Goal: Task Accomplishment & Management: Manage account settings

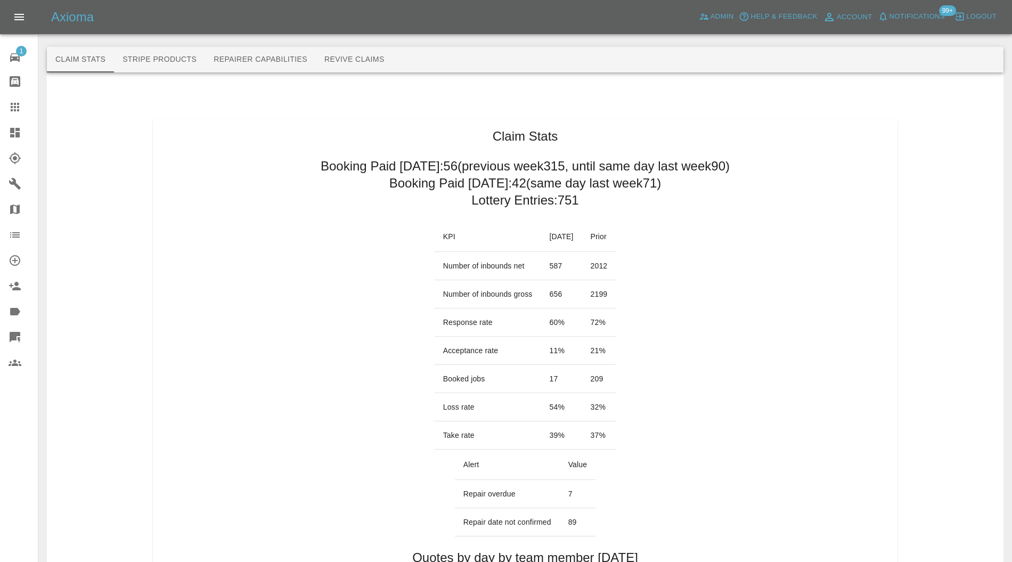
click at [18, 126] on icon at bounding box center [15, 132] width 13 height 13
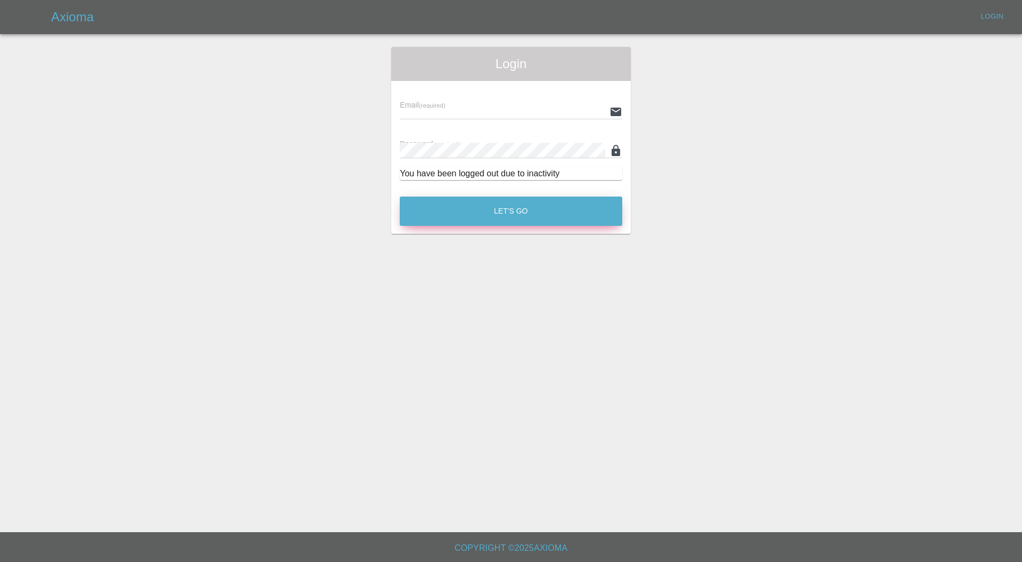
click at [489, 223] on button "Let's Go" at bounding box center [511, 210] width 223 height 29
type input "[PERSON_NAME][EMAIL_ADDRESS][PERSON_NAME][DOMAIN_NAME]"
click at [485, 217] on button "Let's Go" at bounding box center [511, 210] width 223 height 29
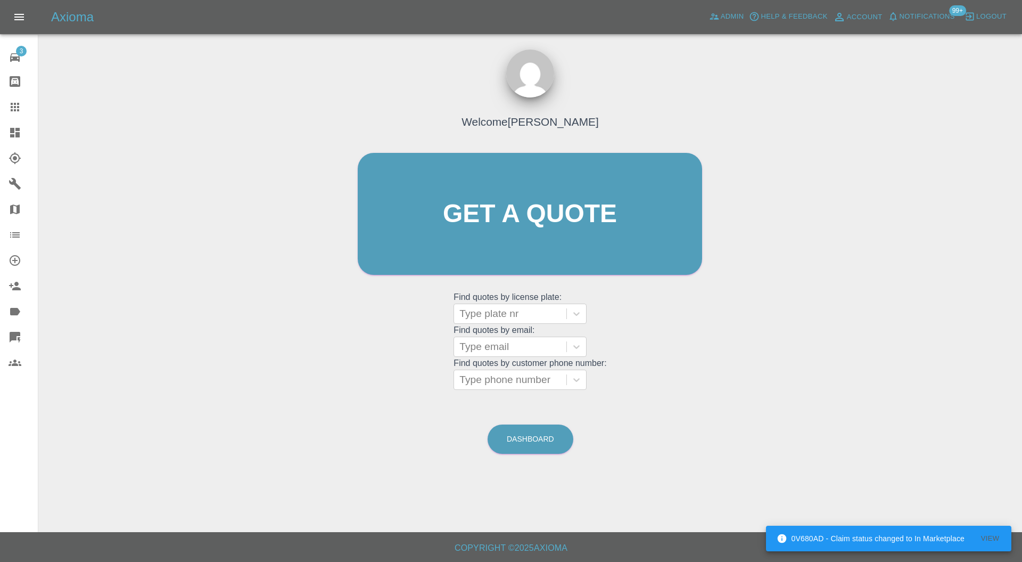
click at [17, 136] on icon at bounding box center [15, 133] width 10 height 10
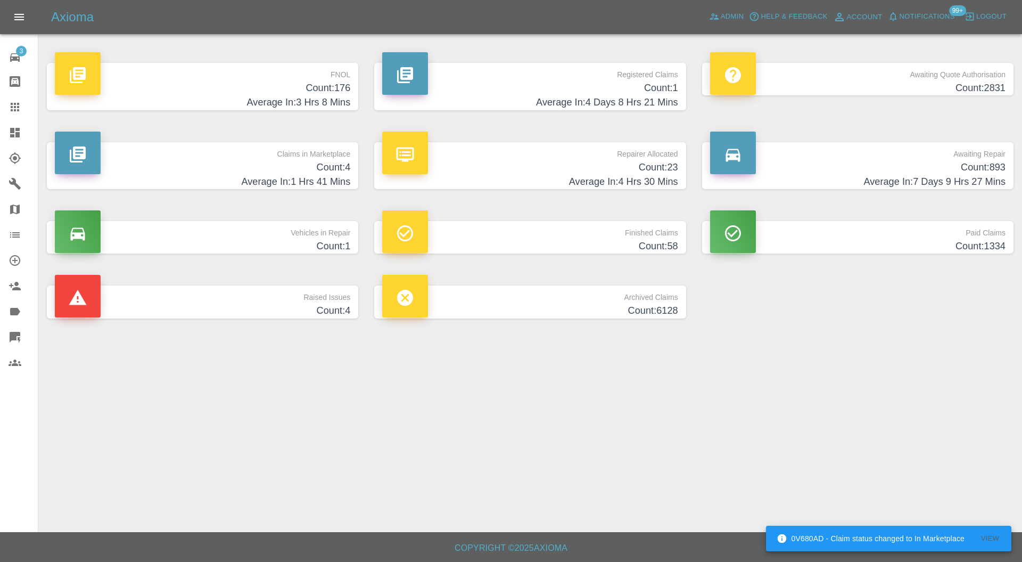
click at [279, 163] on h4 "Count: 4" at bounding box center [203, 167] width 296 height 14
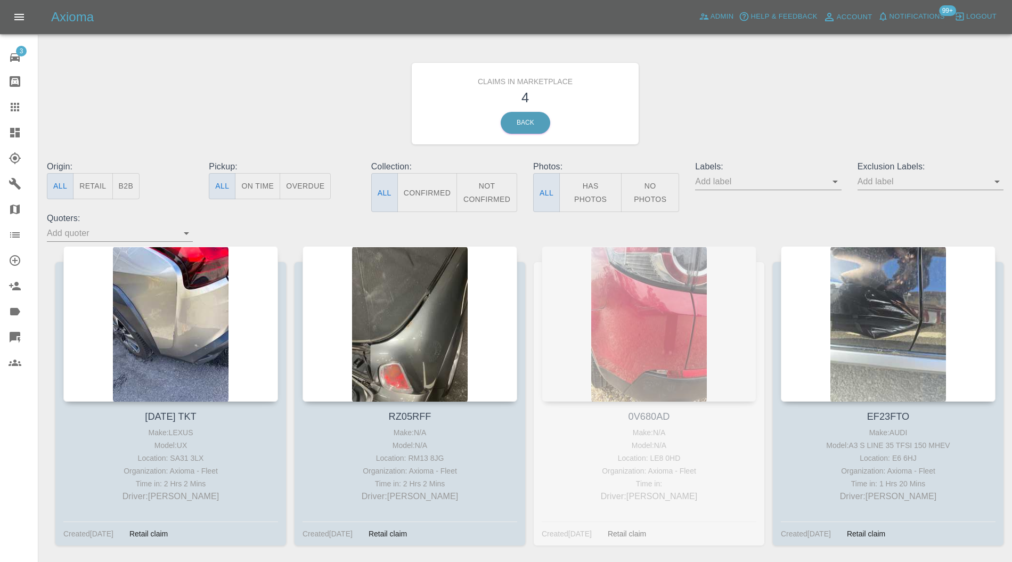
click at [177, 309] on div at bounding box center [170, 323] width 215 height 155
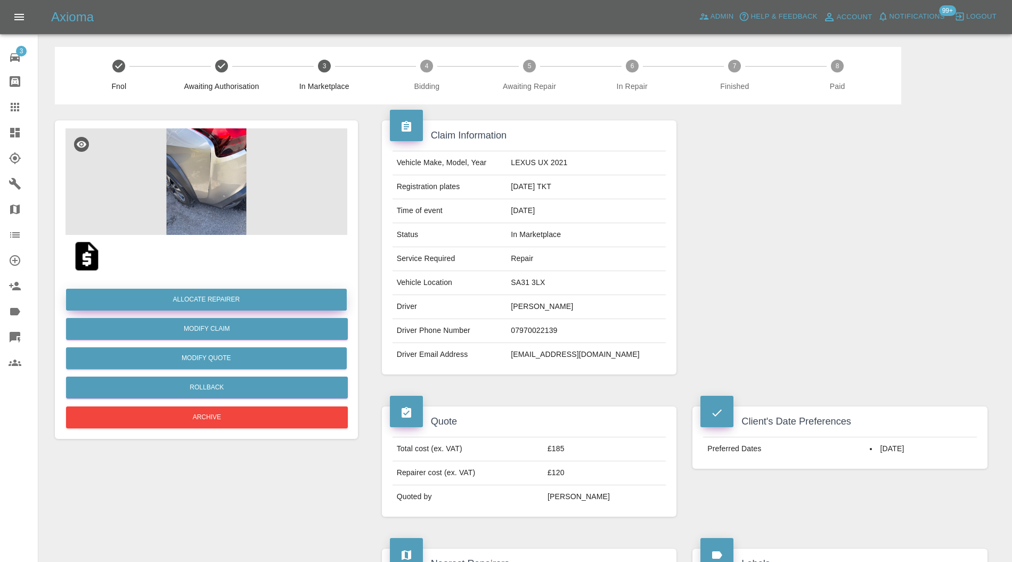
click at [196, 298] on button "Allocate Repairer" at bounding box center [206, 300] width 281 height 22
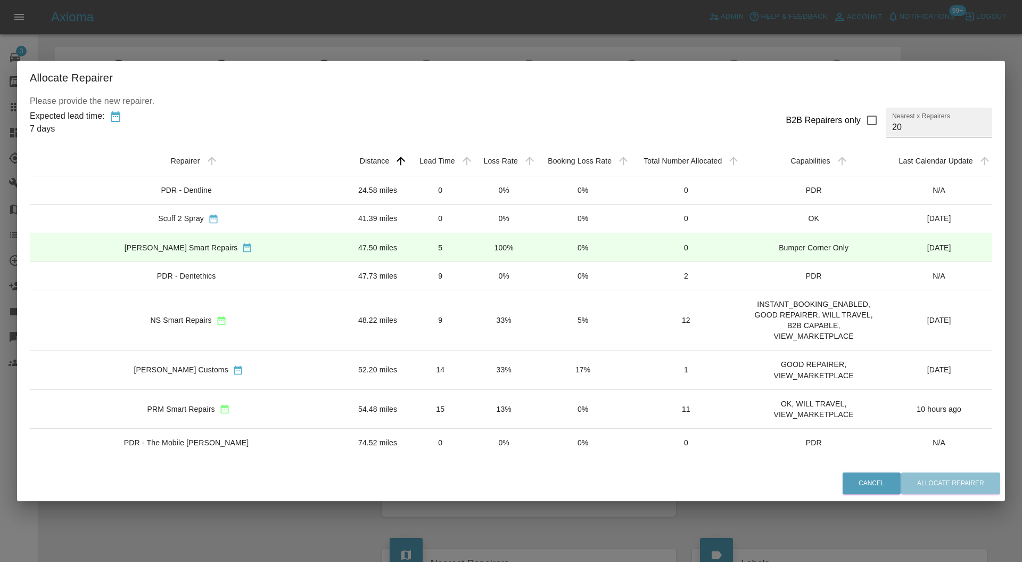
click at [277, 310] on td "NS Smart Repairs" at bounding box center [188, 320] width 317 height 60
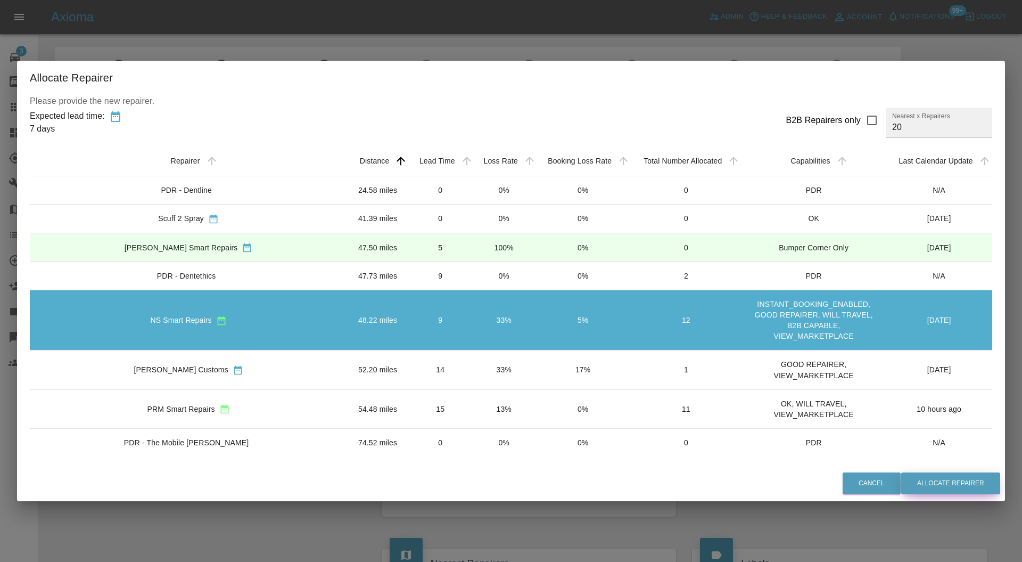
click at [906, 473] on button "Allocate Repairer" at bounding box center [950, 483] width 99 height 22
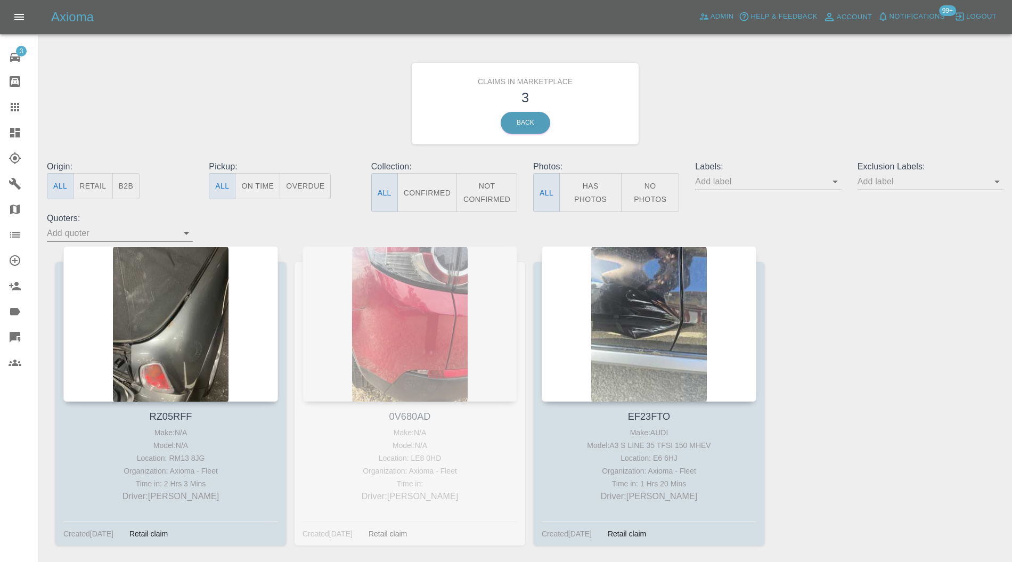
click at [191, 289] on div at bounding box center [170, 323] width 215 height 155
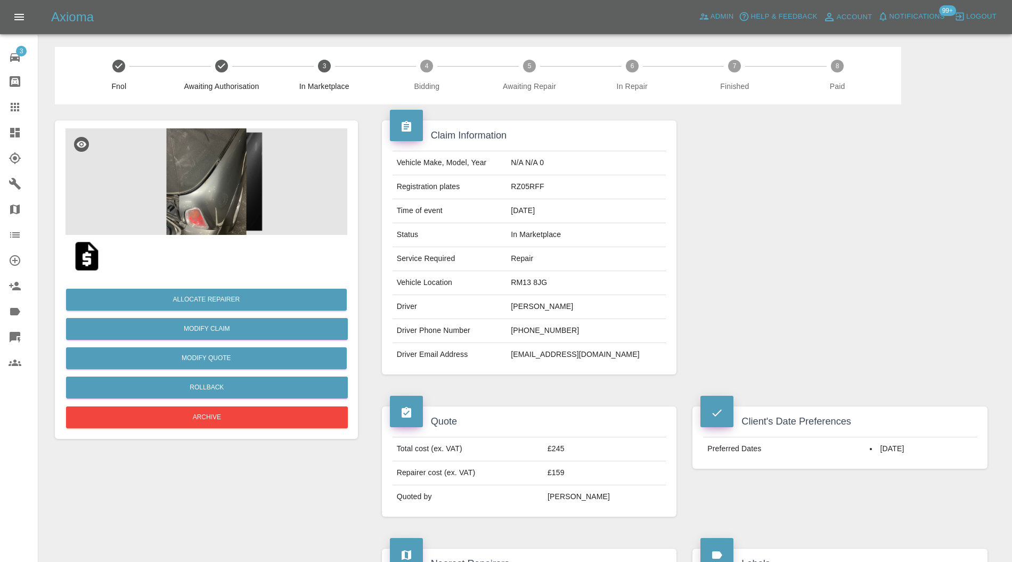
click at [220, 204] on img at bounding box center [206, 181] width 282 height 106
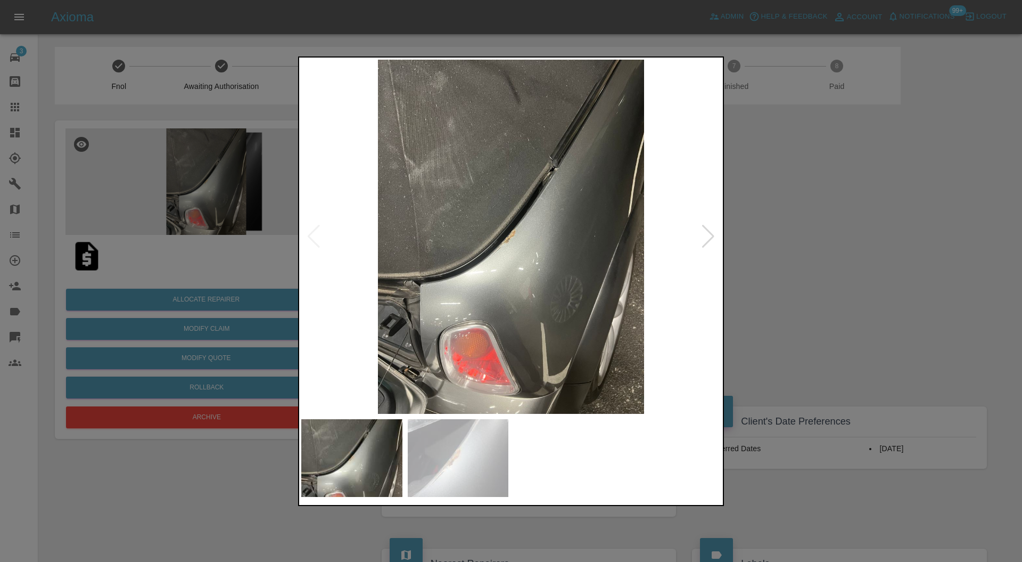
click at [708, 229] on div at bounding box center [708, 236] width 14 height 23
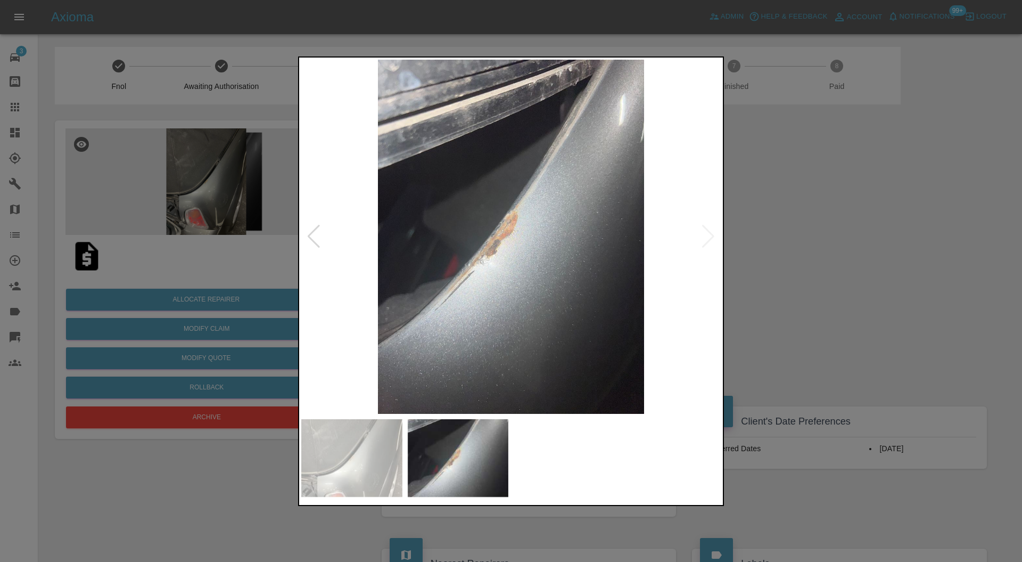
click at [708, 229] on img at bounding box center [511, 237] width 420 height 355
click at [966, 236] on div at bounding box center [511, 281] width 1022 height 562
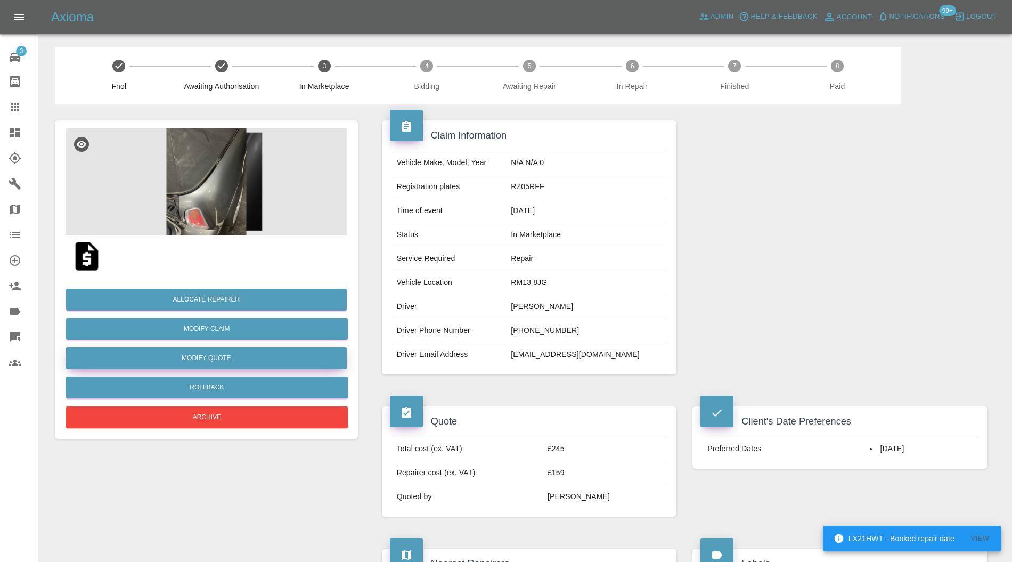
click at [247, 357] on button "Modify Quote" at bounding box center [206, 358] width 281 height 22
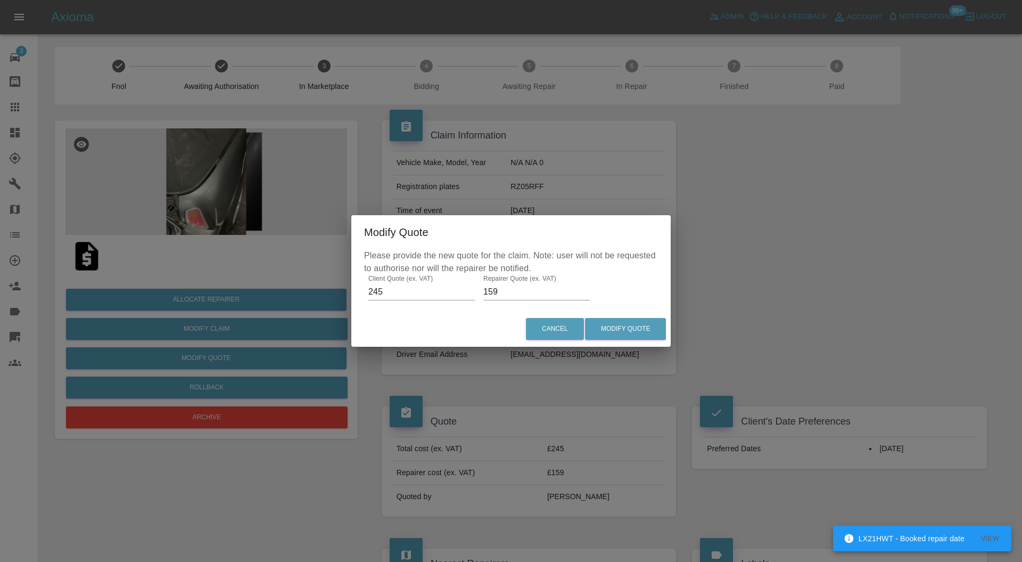
click at [539, 301] on div "Please provide the new quote for the claim. Note: user will not be requested to…" at bounding box center [510, 280] width 319 height 62
click at [537, 296] on input "159" at bounding box center [536, 291] width 106 height 17
type input "160"
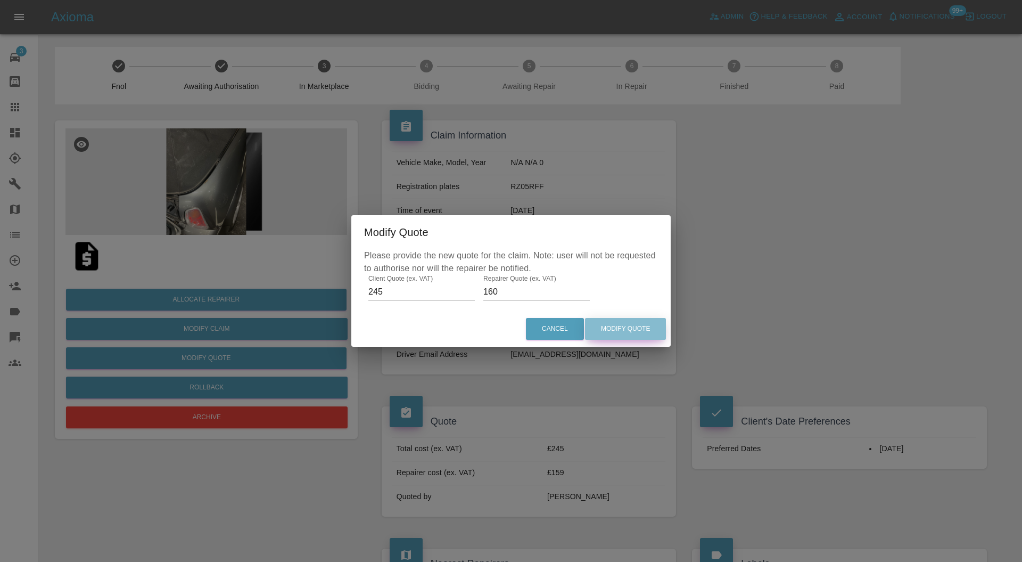
click at [634, 325] on button "Modify Quote" at bounding box center [625, 329] width 81 height 22
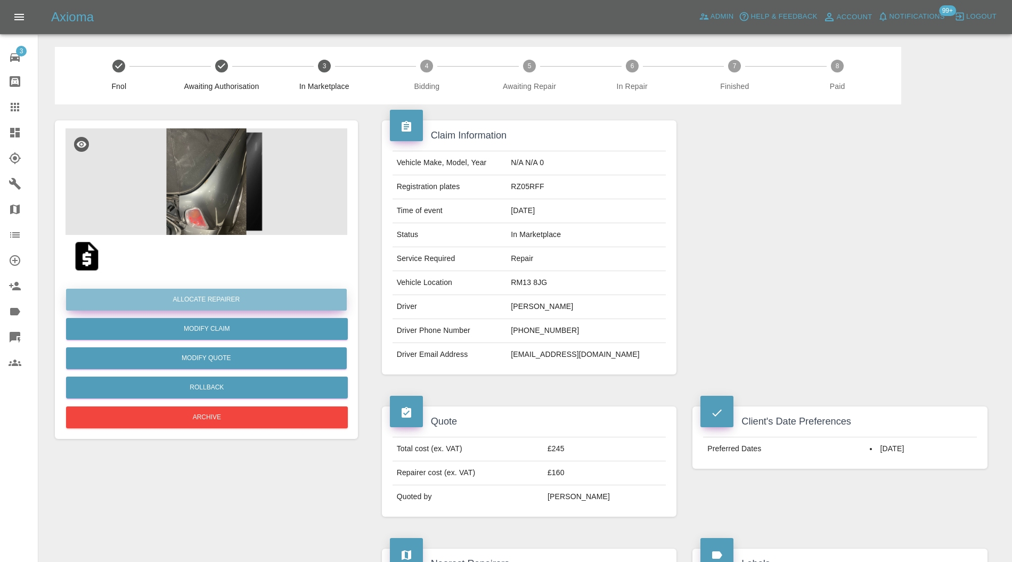
click at [239, 289] on button "Allocate Repairer" at bounding box center [206, 300] width 281 height 22
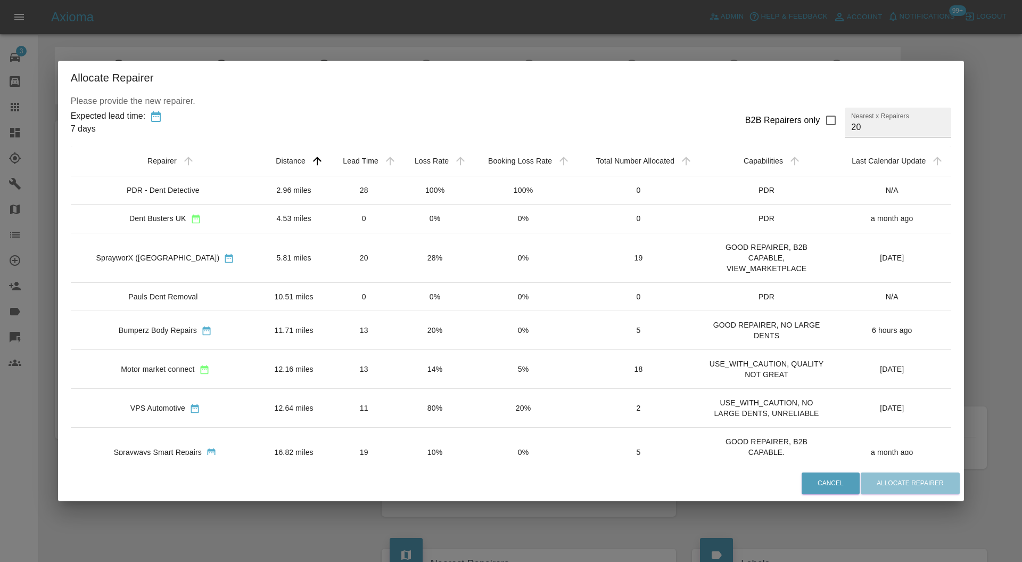
click at [260, 257] on td "5.81 miles" at bounding box center [294, 258] width 68 height 50
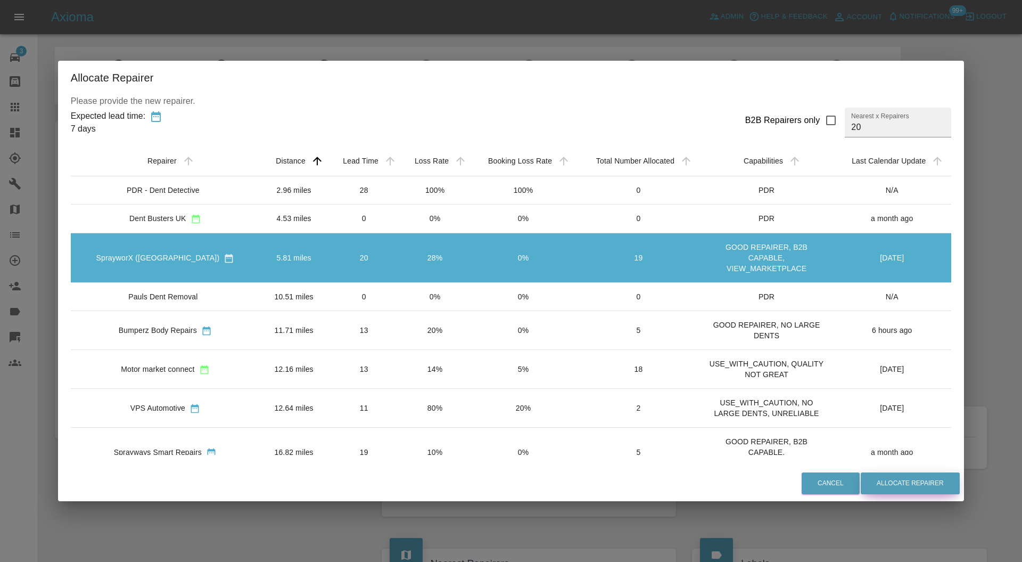
click at [876, 480] on button "Allocate Repairer" at bounding box center [910, 483] width 99 height 22
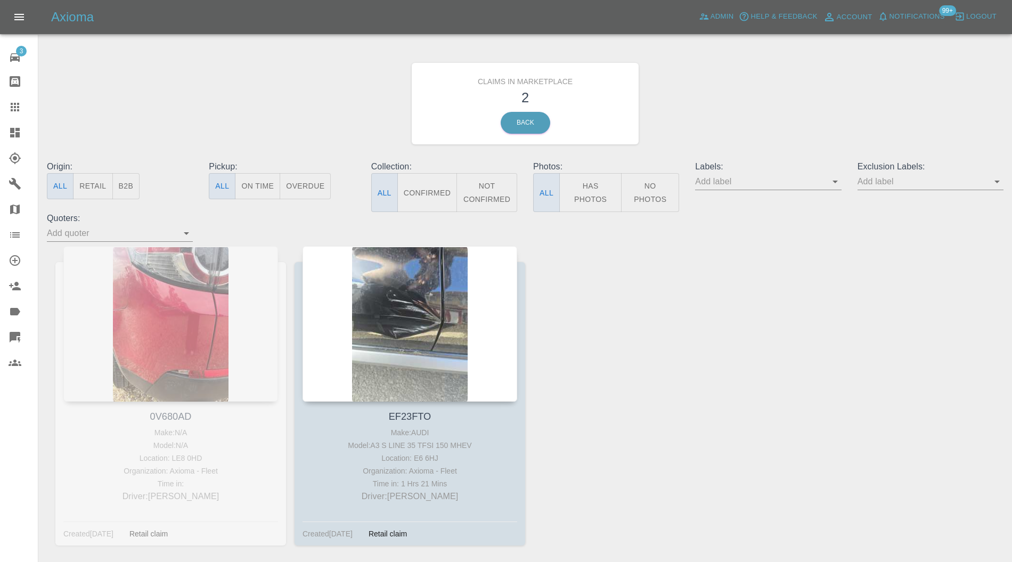
click at [433, 315] on div at bounding box center [409, 323] width 215 height 155
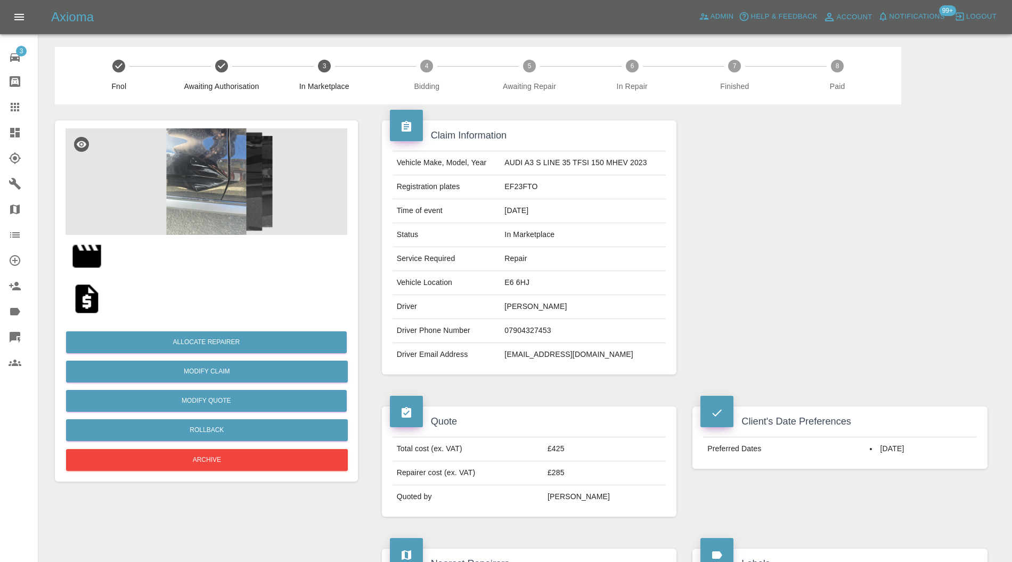
click at [196, 180] on img at bounding box center [206, 181] width 282 height 106
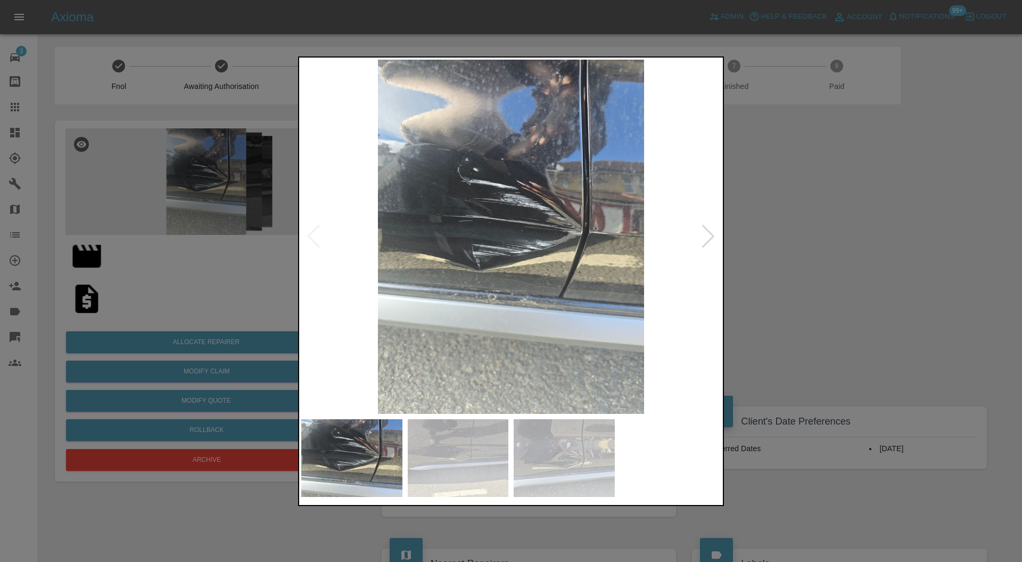
click at [708, 234] on div at bounding box center [708, 236] width 14 height 23
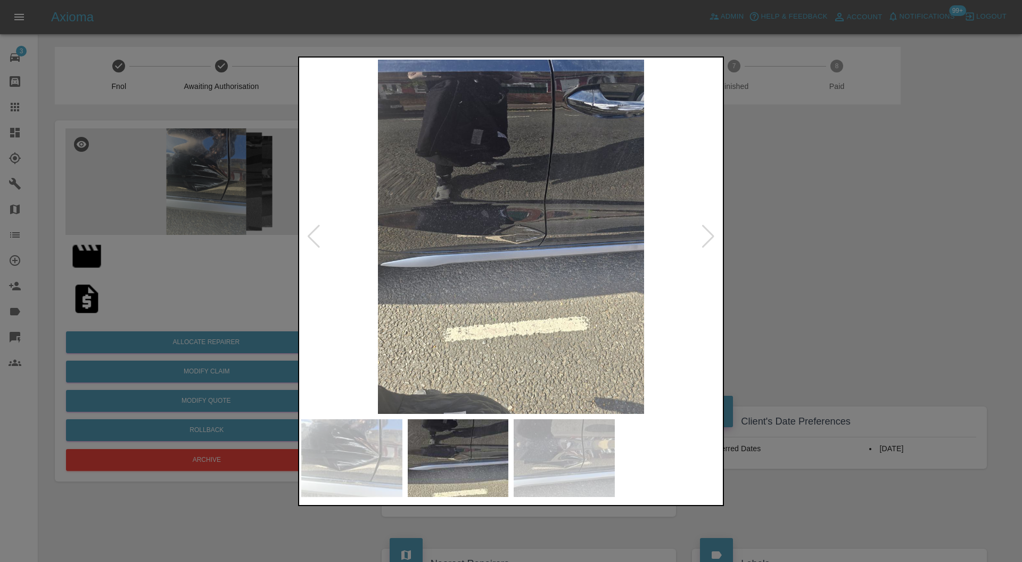
click at [708, 234] on div at bounding box center [708, 236] width 14 height 23
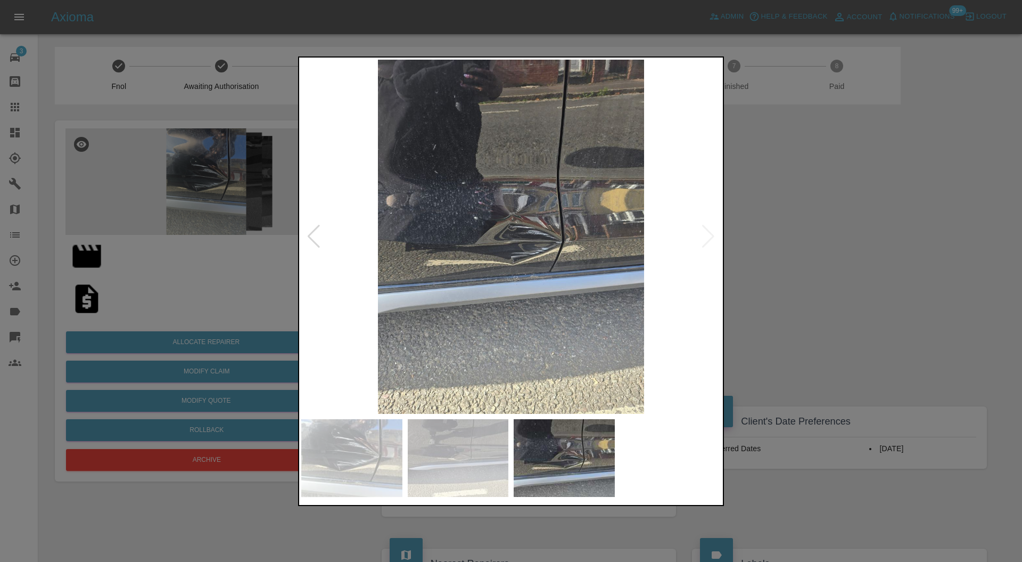
click at [708, 234] on img at bounding box center [511, 237] width 420 height 355
click at [914, 258] on div at bounding box center [511, 281] width 1022 height 562
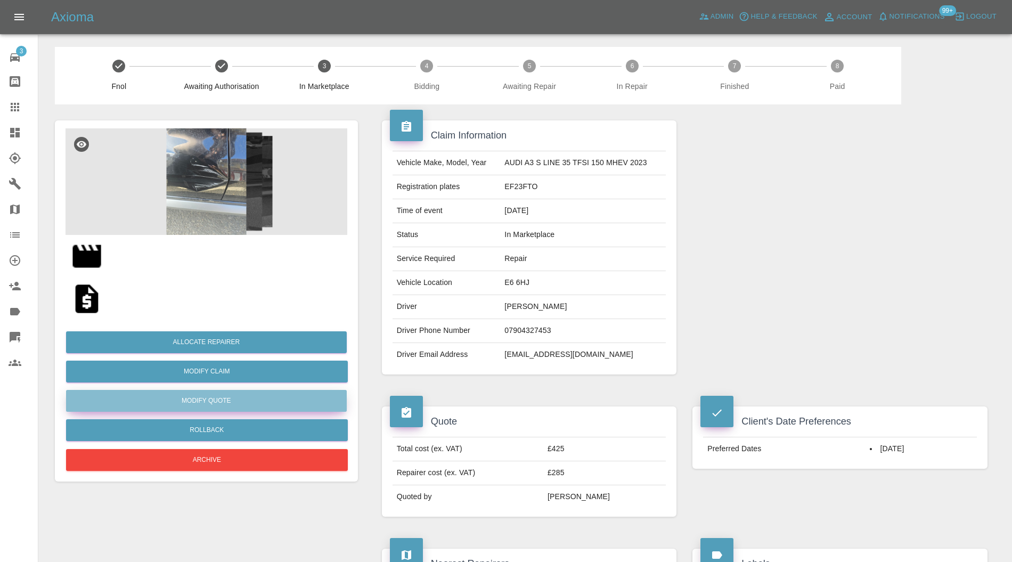
click at [250, 397] on button "Modify Quote" at bounding box center [206, 401] width 281 height 22
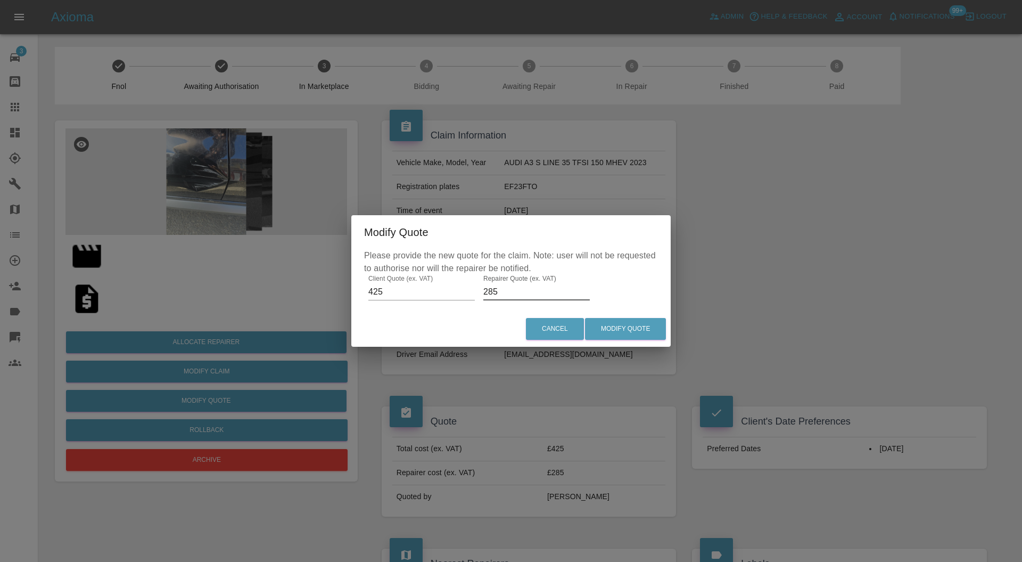
drag, startPoint x: 504, startPoint y: 287, endPoint x: 455, endPoint y: 304, distance: 51.7
click at [455, 304] on div "Please provide the new quote for the claim. Note: user will not be requested to…" at bounding box center [510, 280] width 319 height 62
type input "300"
click at [641, 340] on div "Cancel Modify Quote" at bounding box center [510, 329] width 319 height 36
click at [641, 334] on button "Modify Quote" at bounding box center [625, 329] width 81 height 22
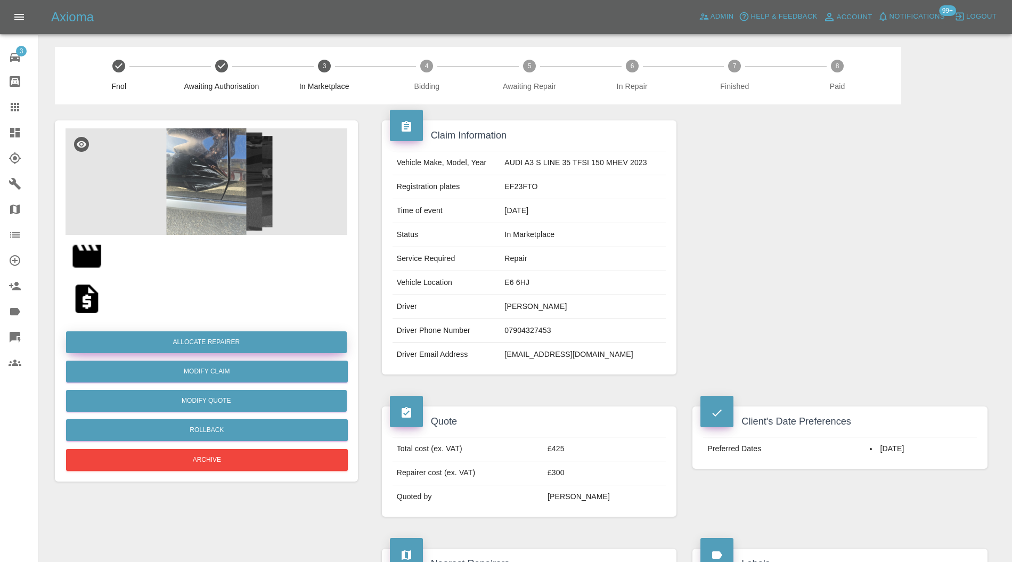
click at [229, 342] on button "Allocate Repairer" at bounding box center [206, 342] width 281 height 22
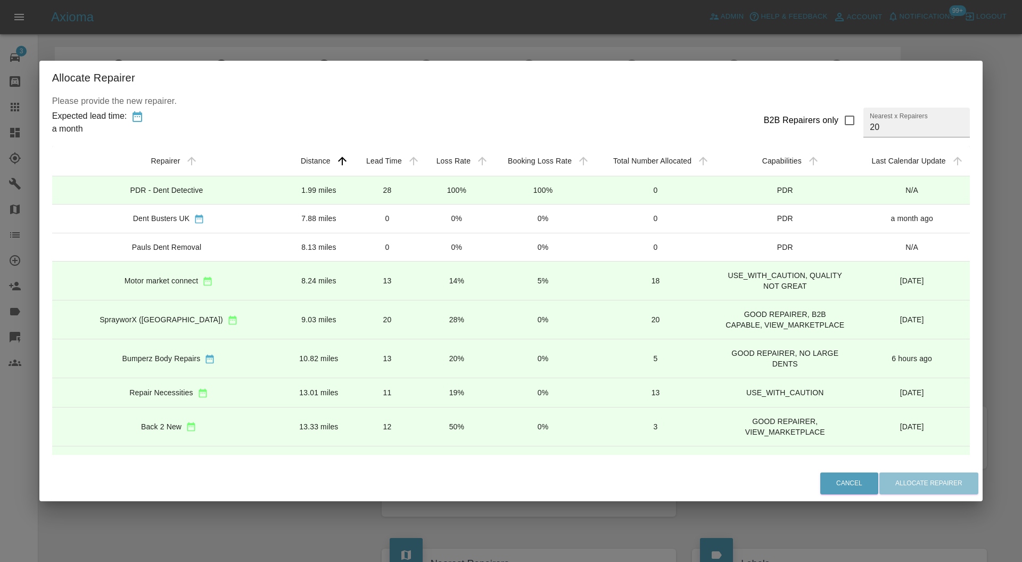
click at [353, 321] on td "20" at bounding box center [388, 319] width 70 height 39
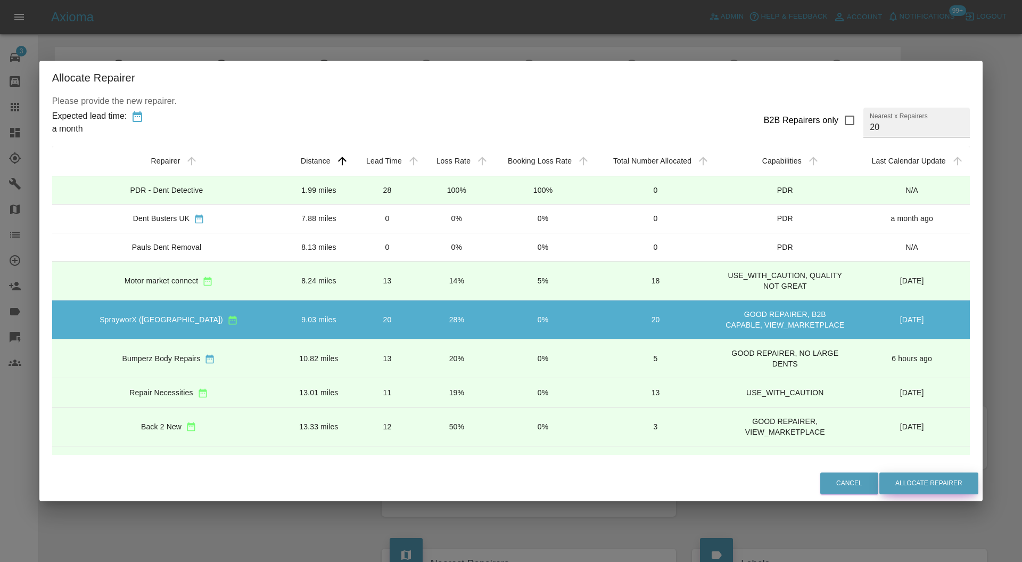
click at [889, 483] on button "Allocate Repairer" at bounding box center [929, 483] width 99 height 22
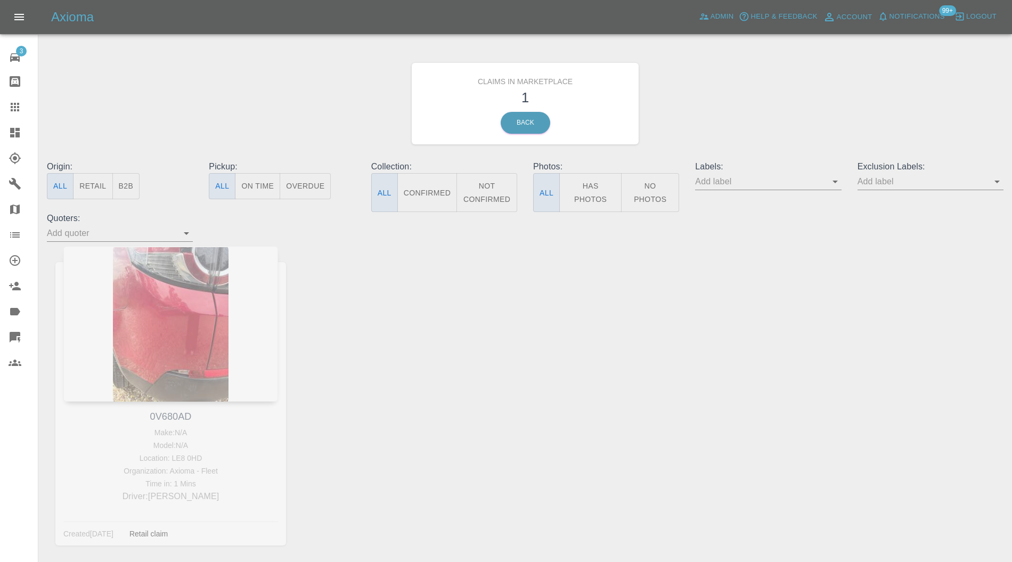
click at [172, 409] on div "0V680AD Make: N/A Model: N/A Location: LE8 0HD Organization: Axioma - Fleet Tim…" at bounding box center [170, 403] width 231 height 315
copy link "0V680AD"
click at [13, 106] on icon at bounding box center [15, 107] width 9 height 9
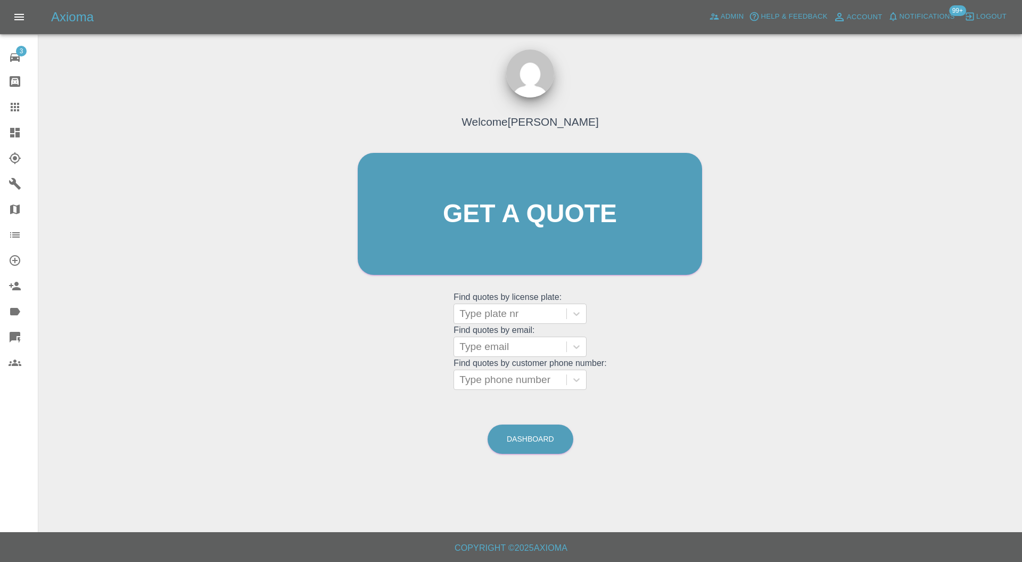
click at [513, 317] on div at bounding box center [511, 313] width 102 height 15
paste input "0V680AD"
type input "0V680AD"
click at [540, 338] on div "0V680AD, In Marketplace" at bounding box center [520, 340] width 133 height 21
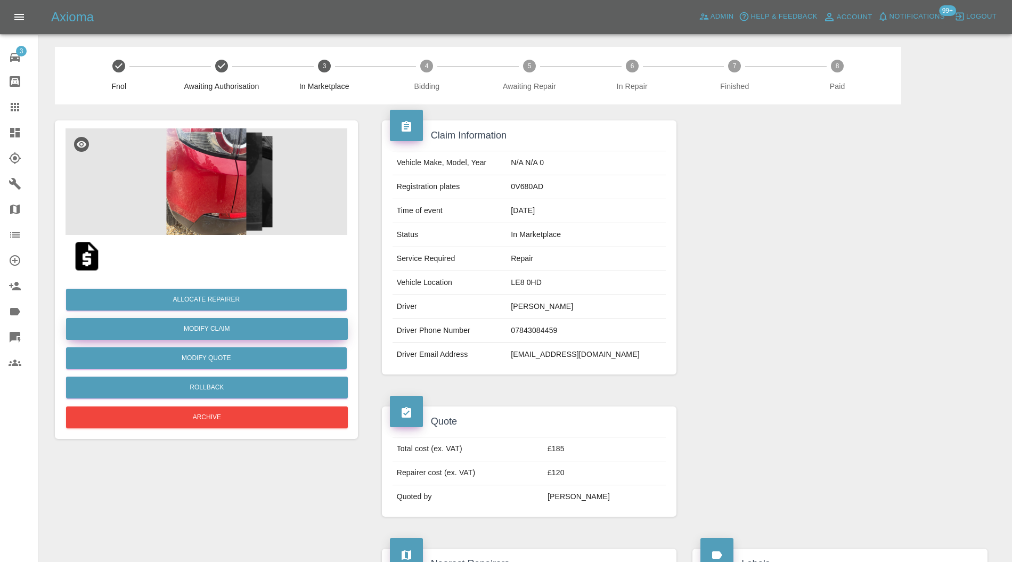
click at [240, 323] on link "Modify Claim" at bounding box center [207, 329] width 282 height 22
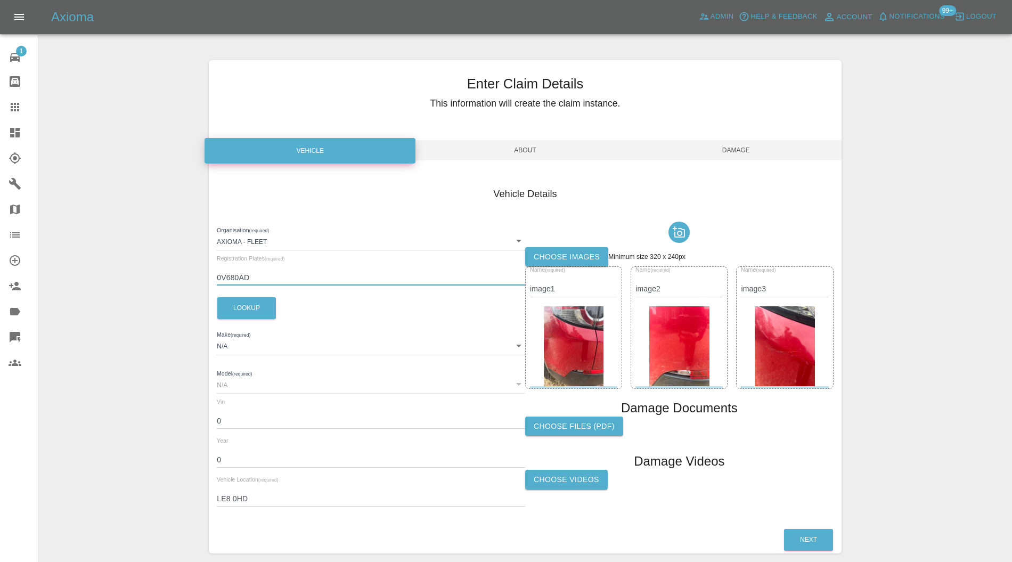
click at [220, 275] on input "0V680AD" at bounding box center [371, 277] width 308 height 15
click at [223, 310] on button "Lookup" at bounding box center [246, 308] width 59 height 22
click at [241, 278] on input "OV680AD" at bounding box center [371, 277] width 308 height 15
type input "OV68OAD"
click at [243, 302] on button "Lookup" at bounding box center [246, 308] width 59 height 22
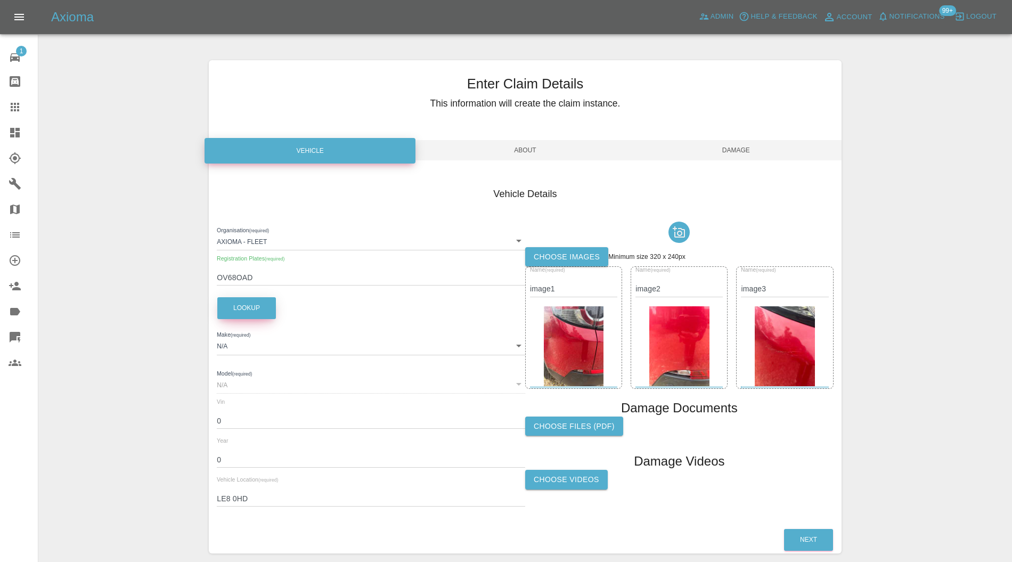
type input "LAND ROVER"
type input "DISCOVERY SPORT"
type input "SALCB2CN4KH798168"
type input "2018"
click at [730, 151] on span "Damage" at bounding box center [735, 150] width 211 height 20
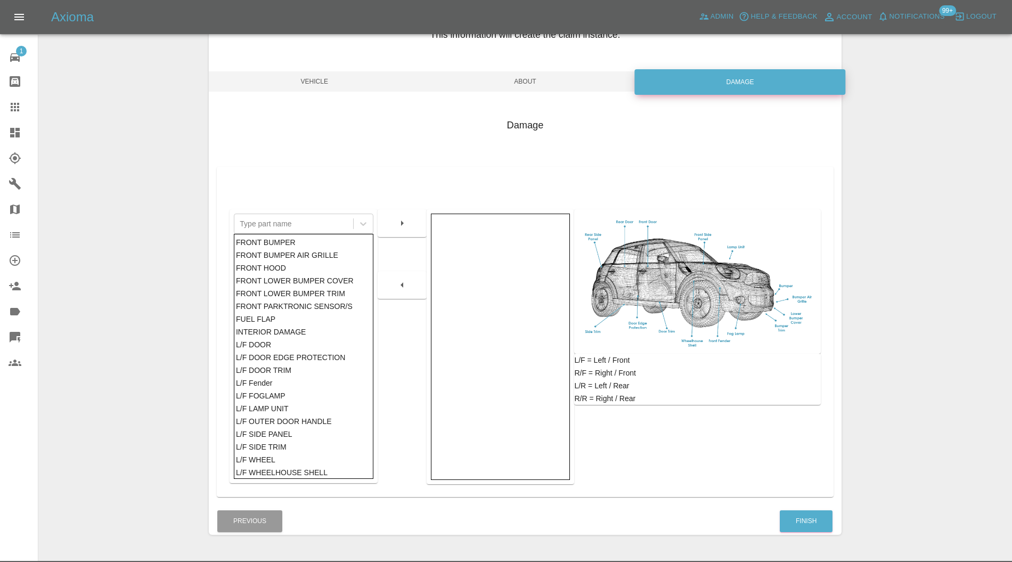
scroll to position [97, 0]
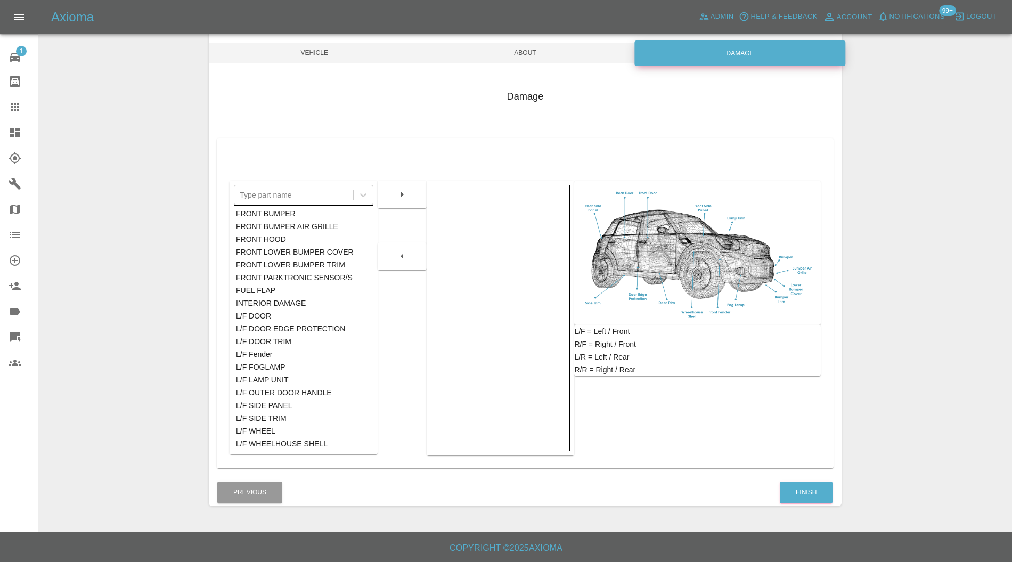
click at [805, 480] on div "Finish" at bounding box center [806, 492] width 54 height 27
click at [806, 487] on button "Finish" at bounding box center [806, 492] width 53 height 22
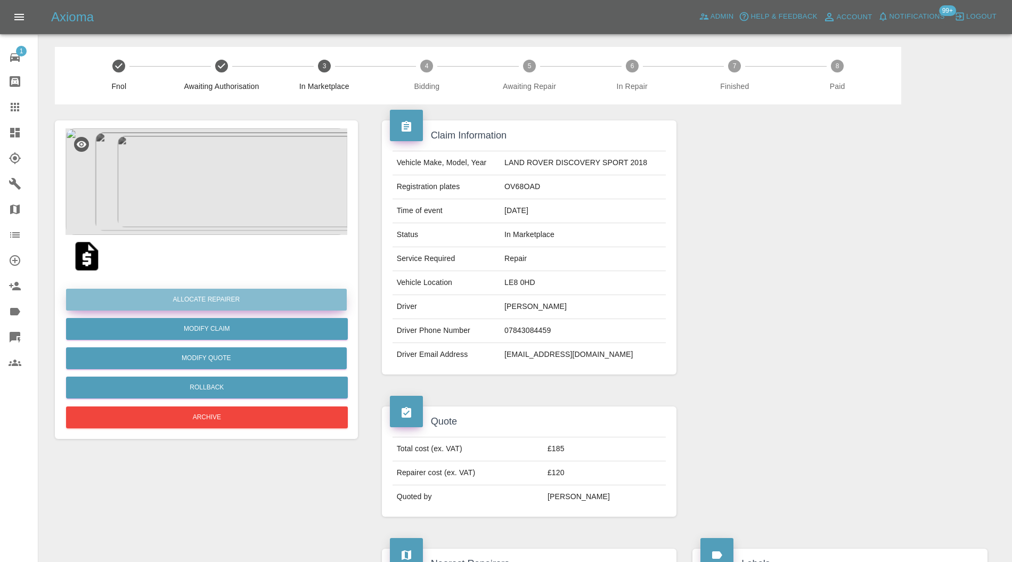
click at [244, 291] on button "Allocate Repairer" at bounding box center [206, 300] width 281 height 22
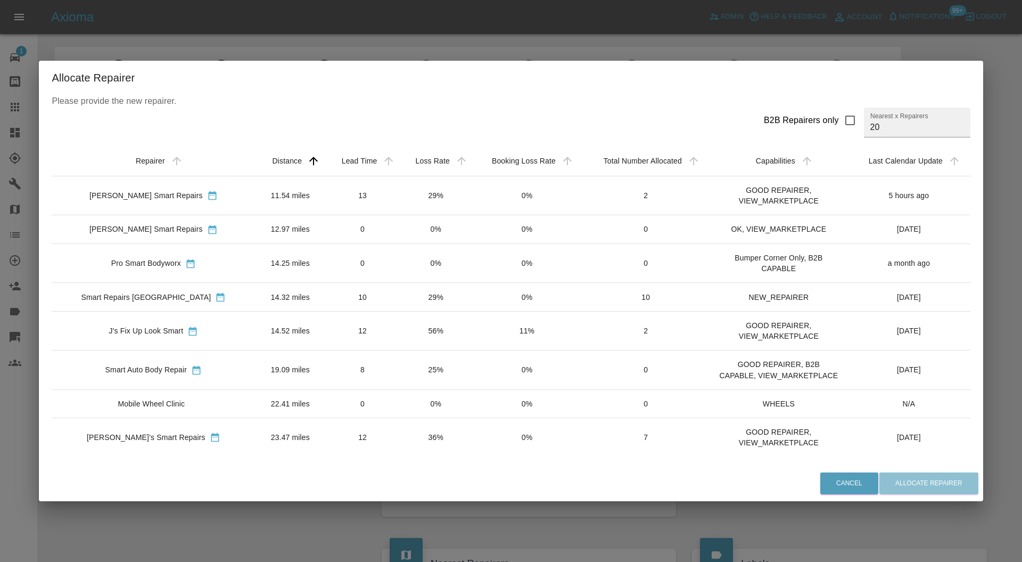
click at [282, 188] on td "11.54 miles" at bounding box center [290, 195] width 70 height 39
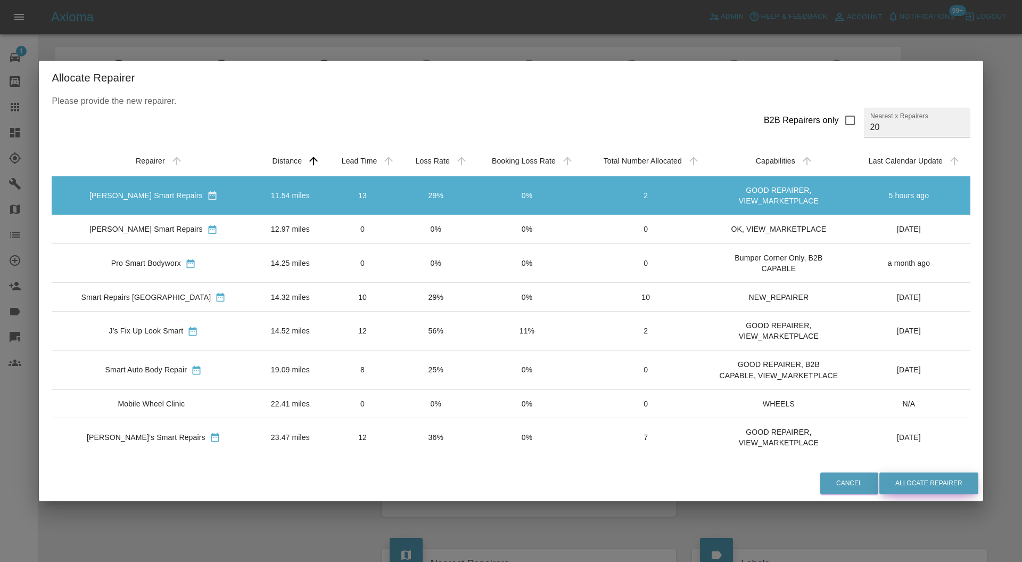
click at [911, 474] on button "Allocate Repairer" at bounding box center [929, 483] width 99 height 22
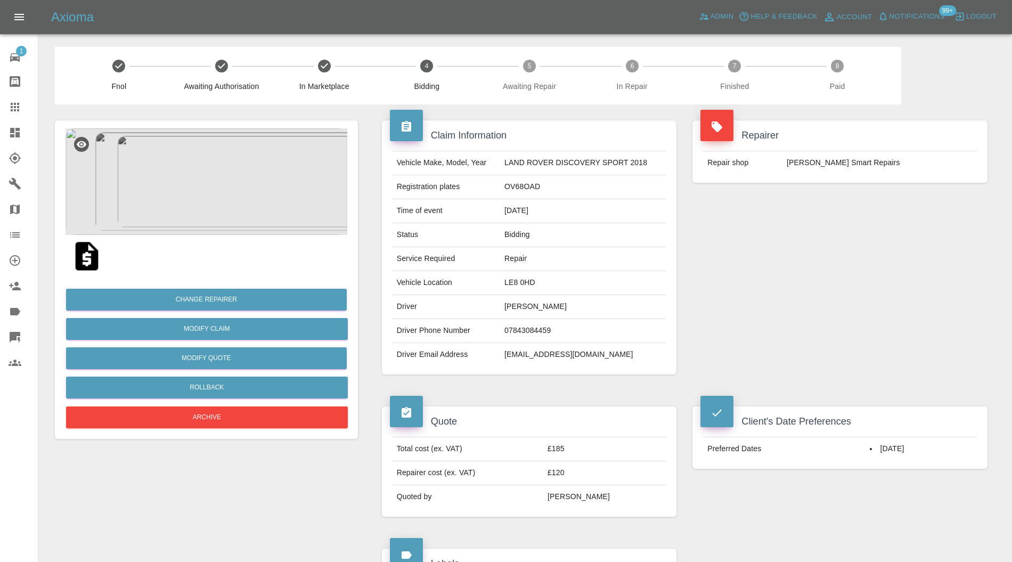
click at [19, 133] on icon at bounding box center [15, 133] width 10 height 10
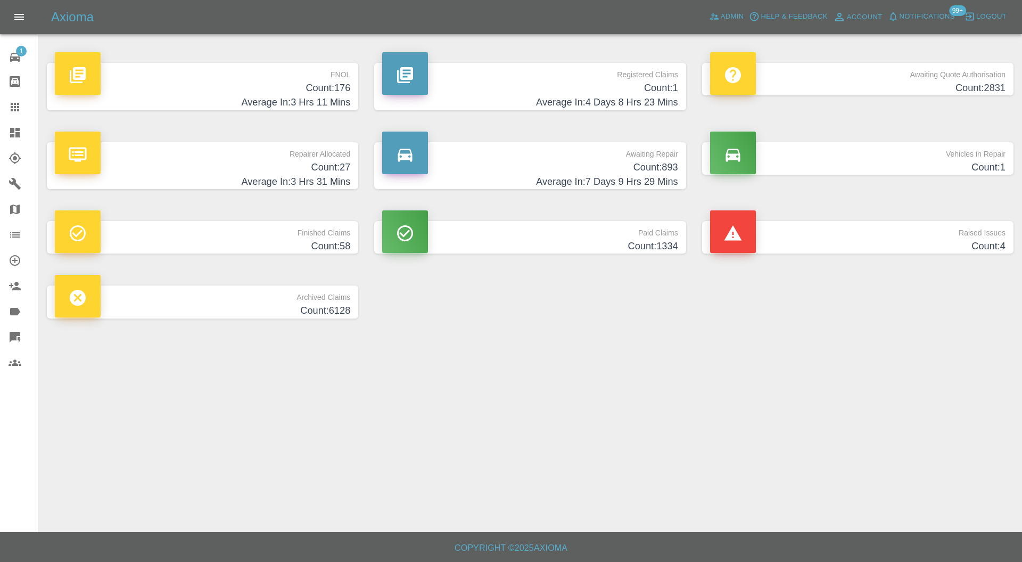
click at [858, 248] on h4 "Count: 4" at bounding box center [858, 246] width 296 height 14
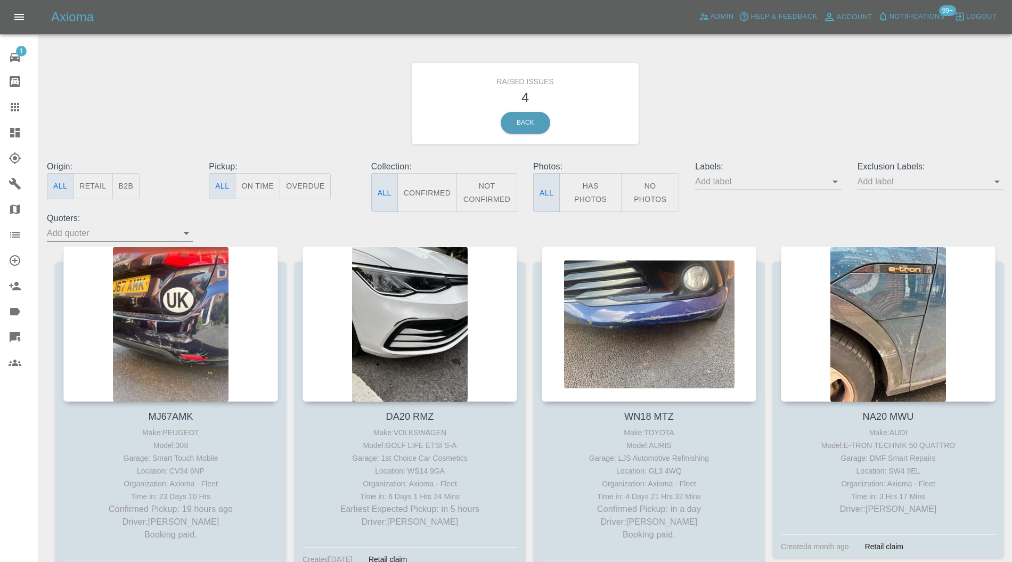
click at [213, 332] on div at bounding box center [170, 323] width 215 height 155
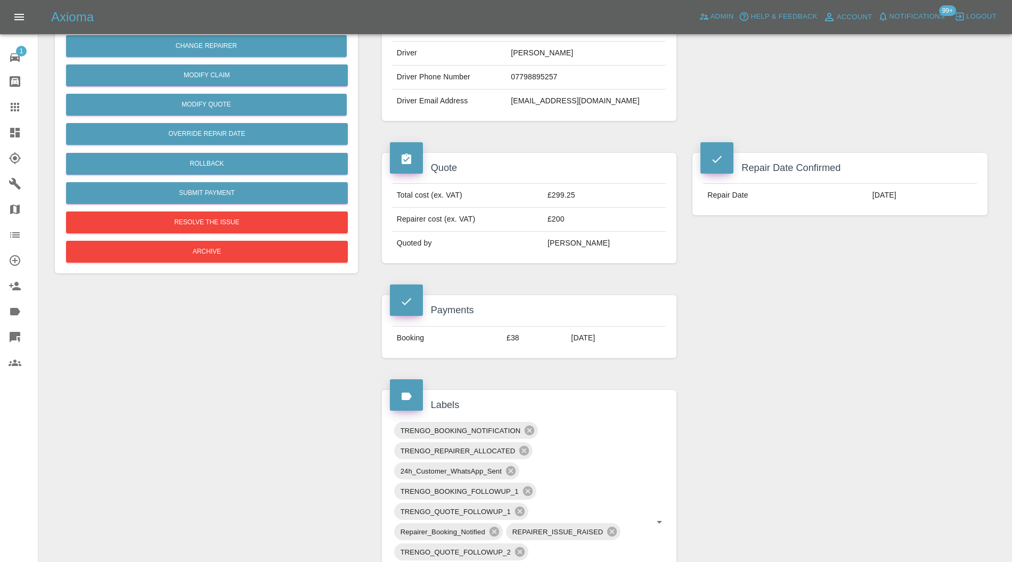
scroll to position [189, 0]
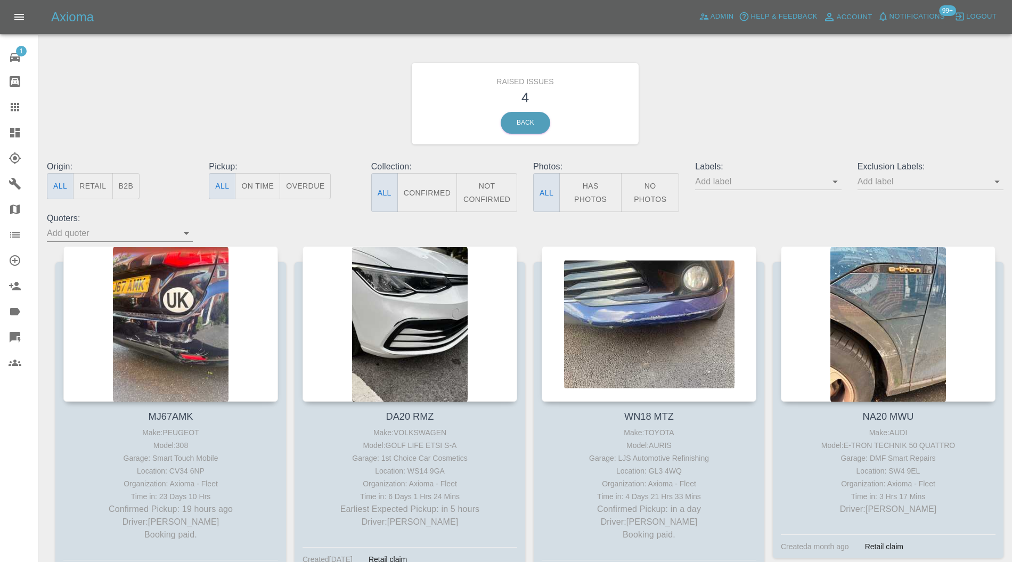
click at [414, 290] on div at bounding box center [409, 323] width 215 height 155
click at [691, 305] on div at bounding box center [649, 323] width 215 height 155
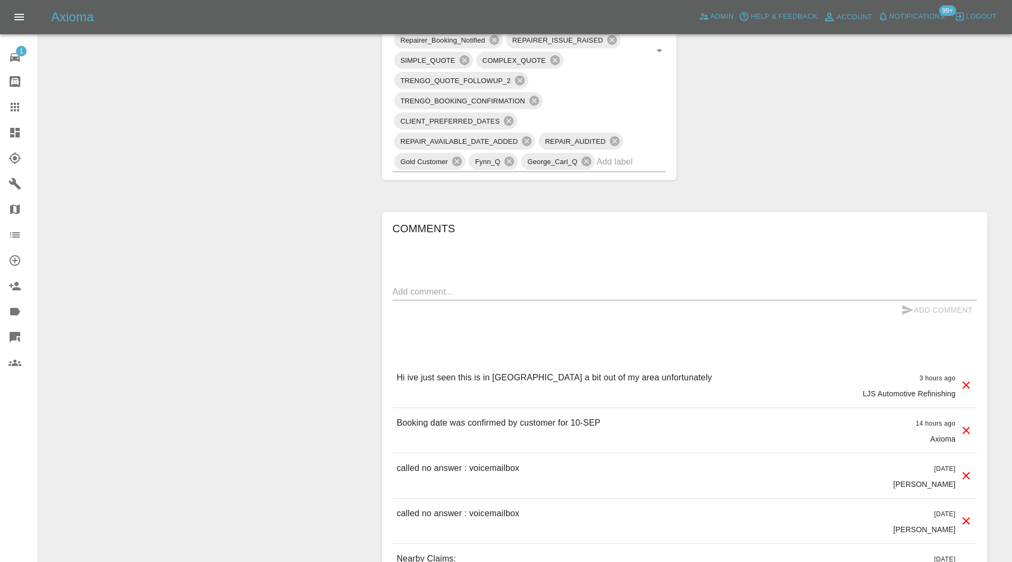
scroll to position [757, 0]
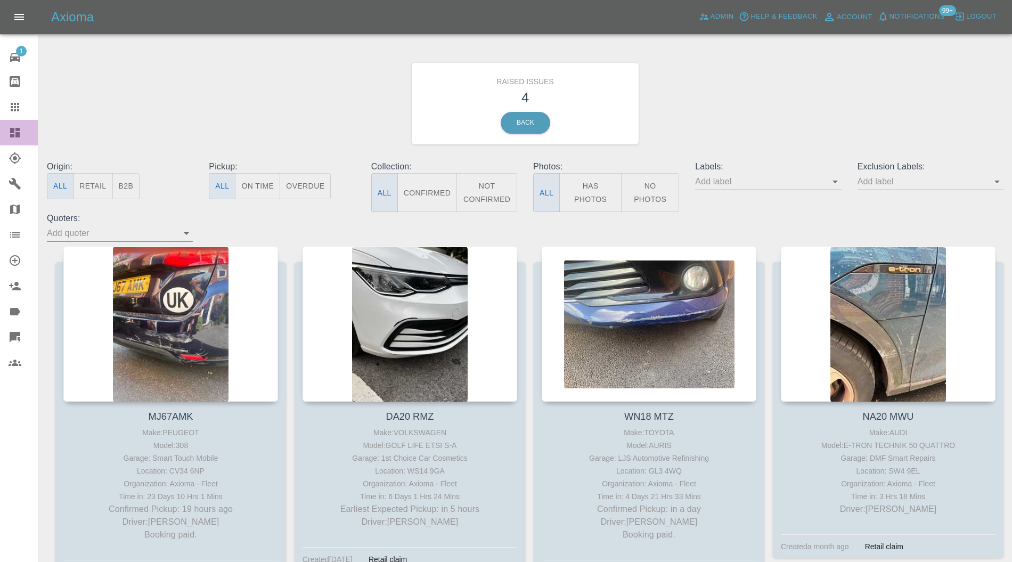
click at [15, 128] on icon at bounding box center [15, 132] width 13 height 13
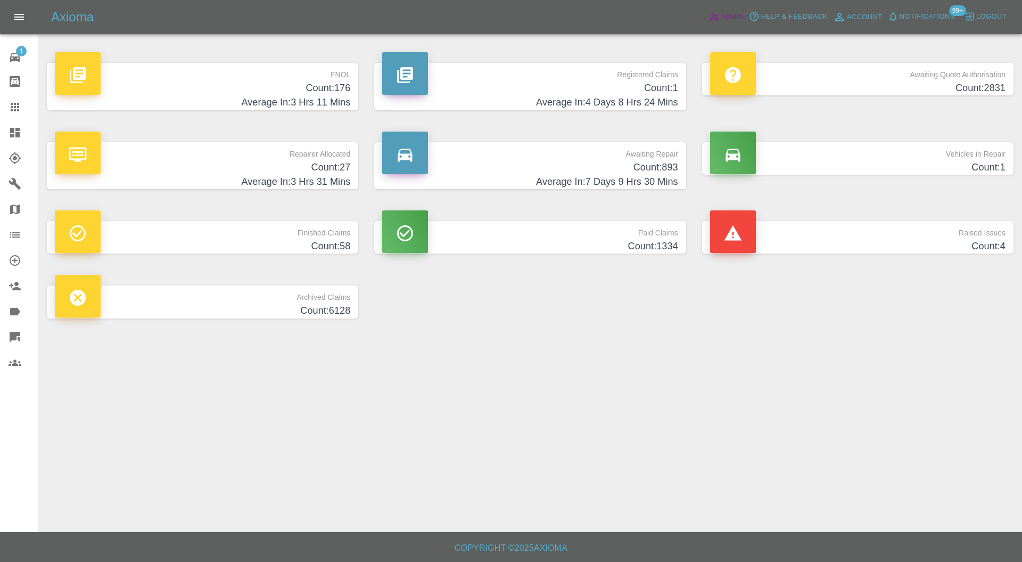
click at [718, 15] on icon at bounding box center [714, 16] width 11 height 11
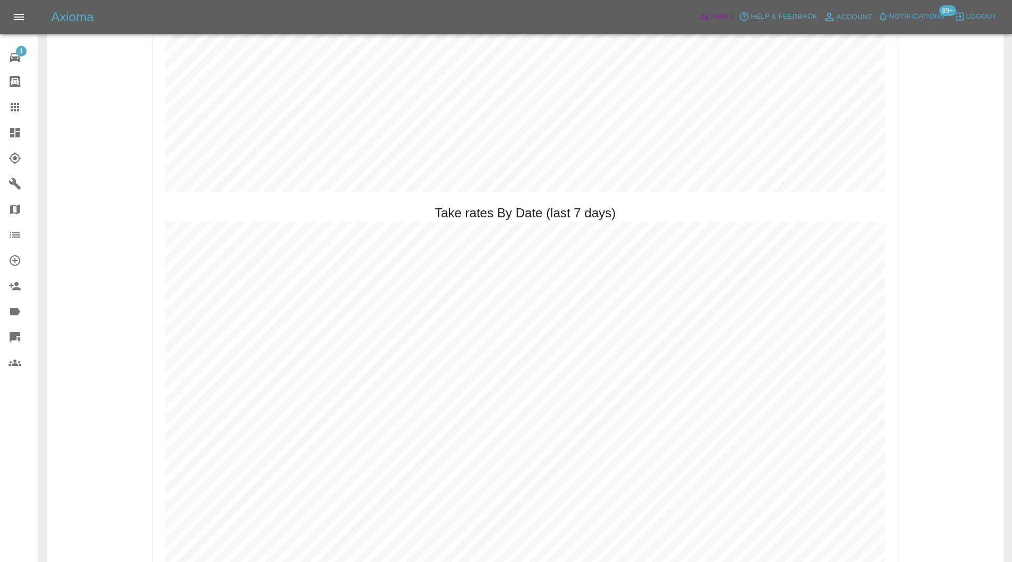
scroll to position [1511, 0]
click at [17, 125] on link "Dashboard" at bounding box center [19, 133] width 38 height 26
